Goal: Task Accomplishment & Management: Manage account settings

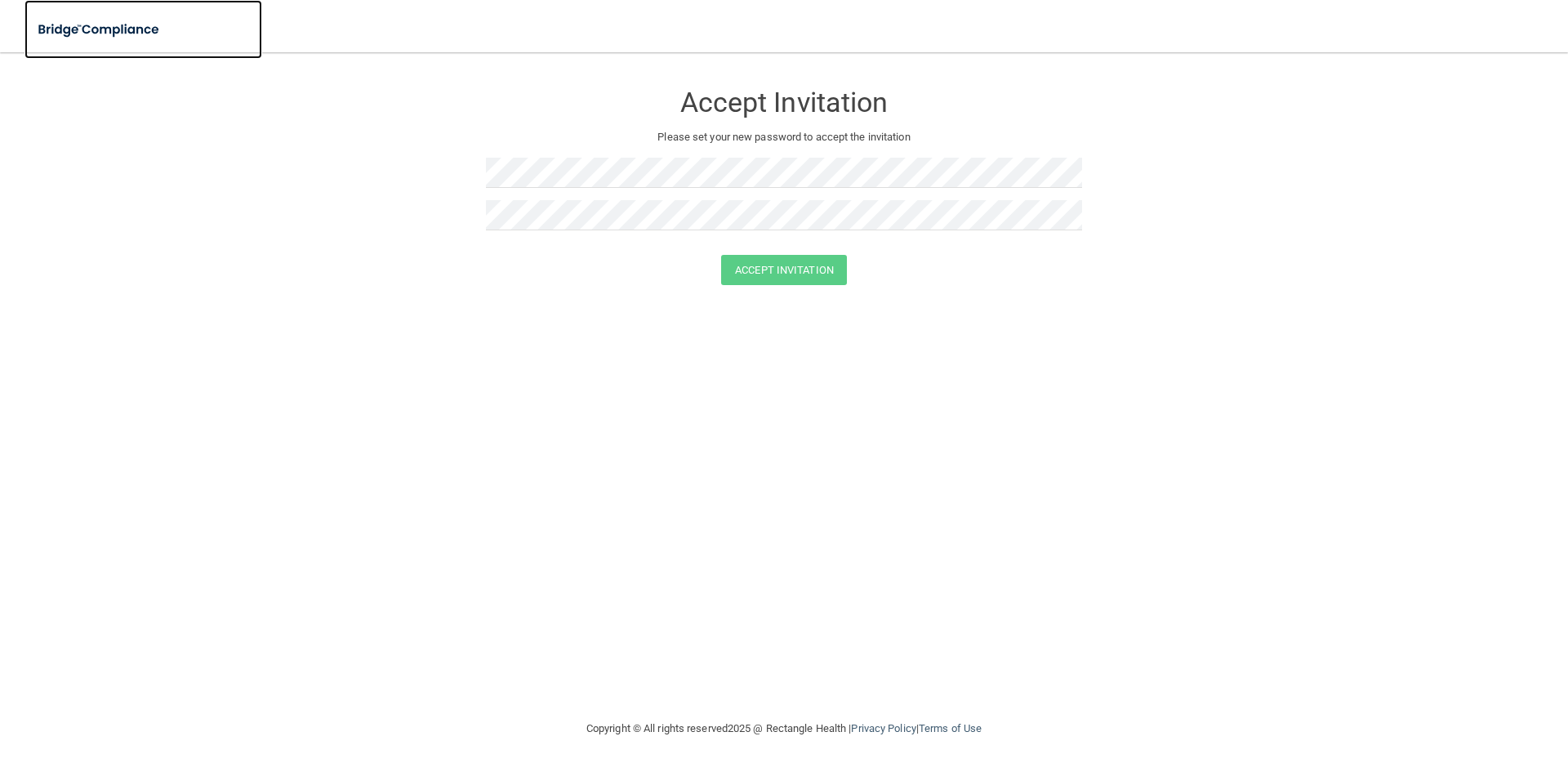
click at [114, 25] on img at bounding box center [99, 30] width 150 height 34
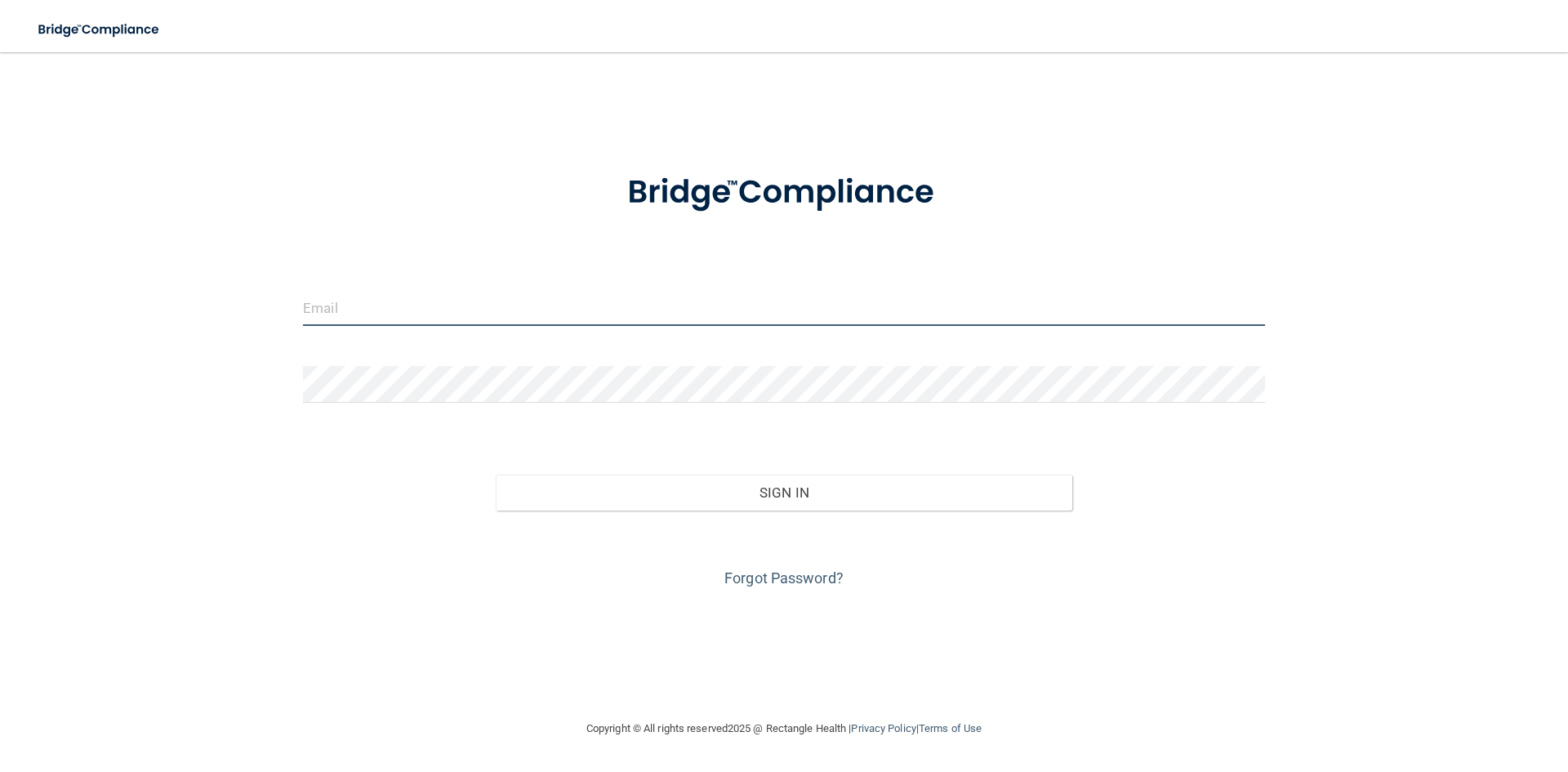
click at [401, 306] on input "email" at bounding box center [784, 307] width 962 height 37
type input "[EMAIL_ADDRESS][DOMAIN_NAME]"
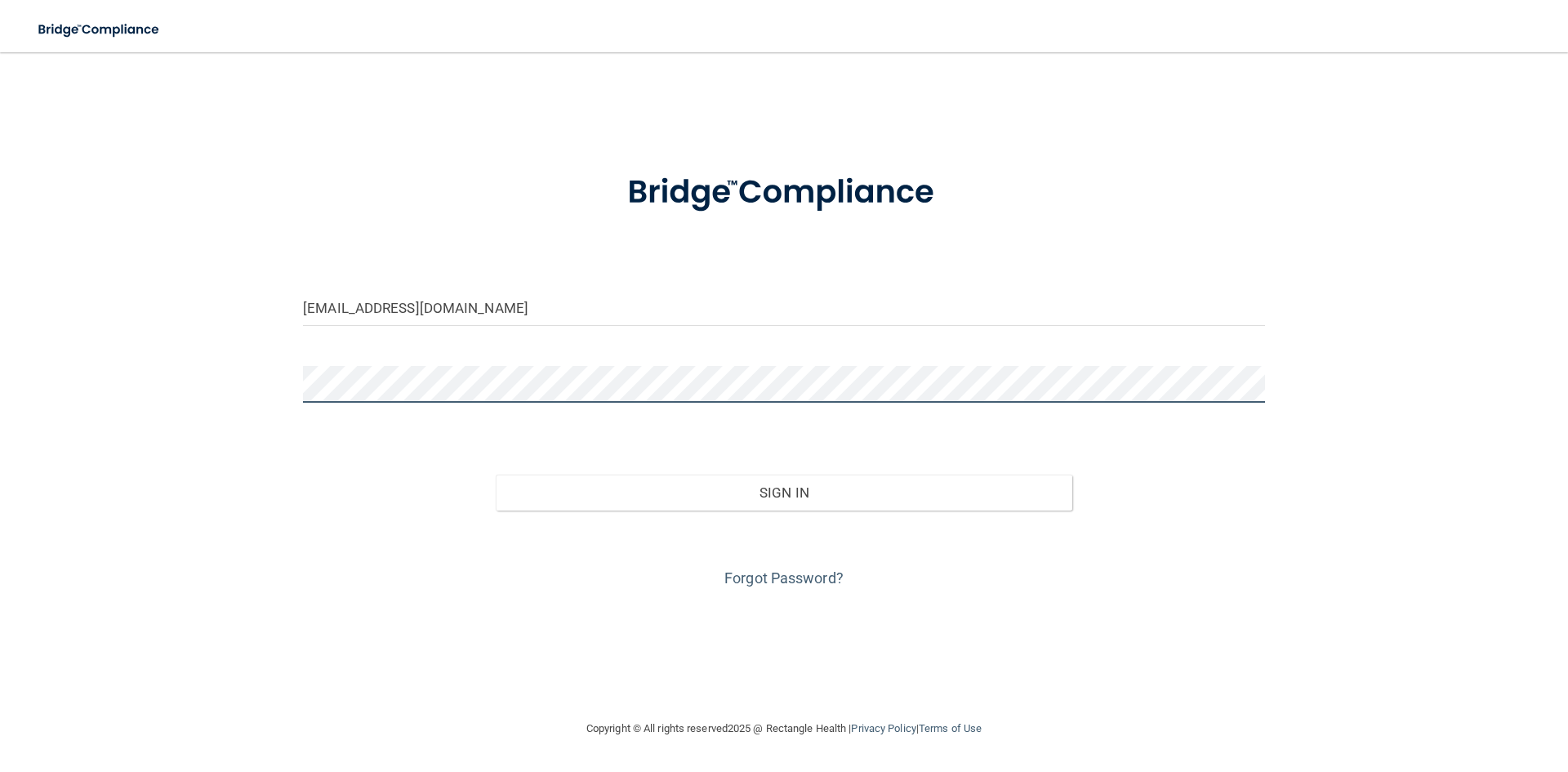
click at [496, 475] on button "Sign In" at bounding box center [784, 493] width 577 height 36
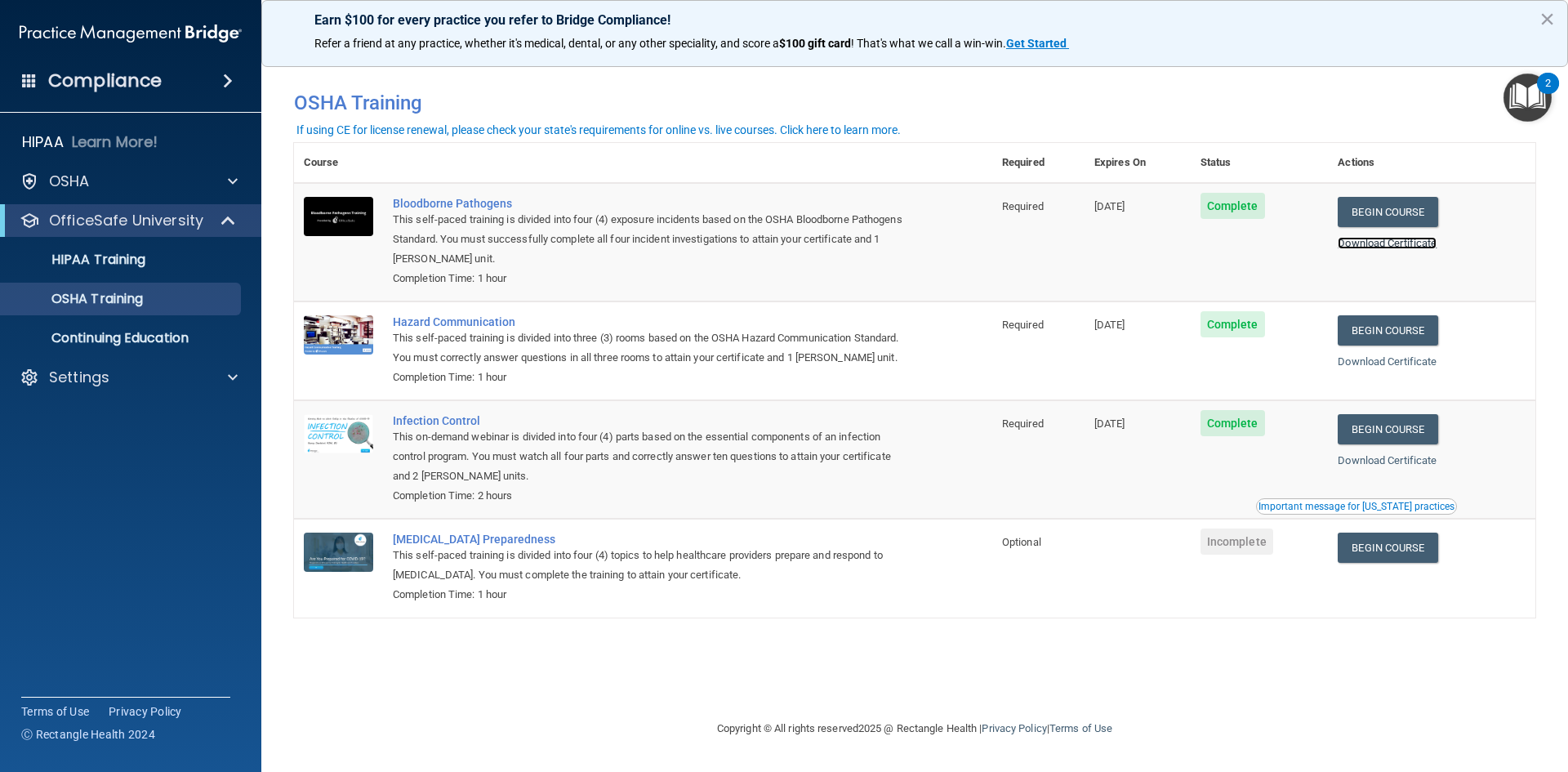
click at [1383, 242] on link "Download Certificate" at bounding box center [1387, 243] width 99 height 12
click at [1366, 364] on link "Download Certificate" at bounding box center [1387, 361] width 99 height 12
click at [1381, 466] on link "Download Certificate" at bounding box center [1387, 461] width 99 height 12
